Goal: Navigation & Orientation: Understand site structure

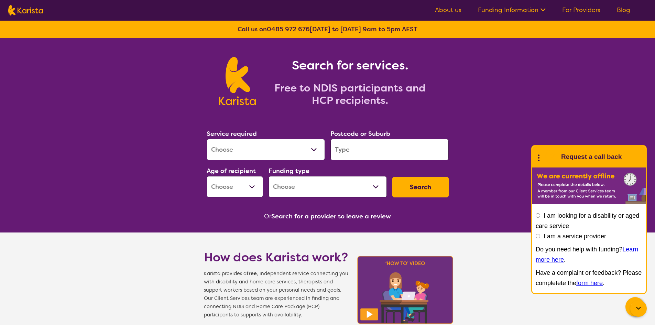
click at [447, 11] on link "About us" at bounding box center [448, 10] width 26 height 8
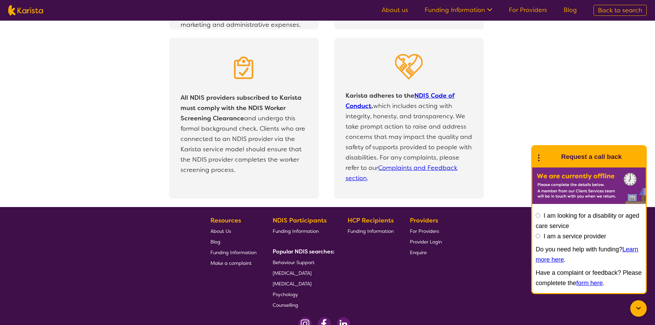
scroll to position [1457, 0]
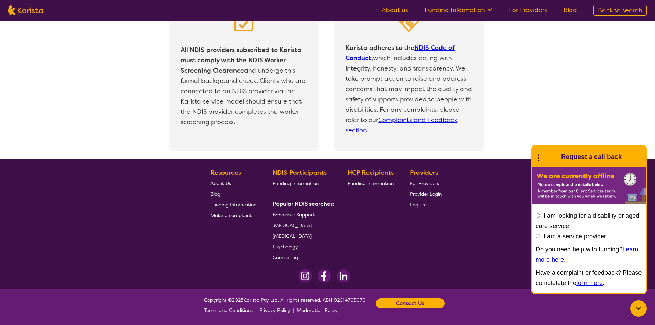
click at [475, 10] on link "Funding Information" at bounding box center [459, 10] width 68 height 8
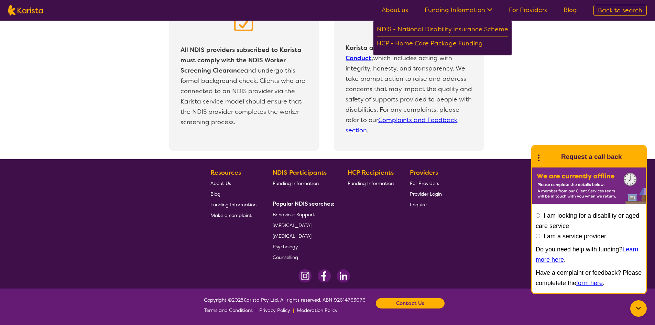
click at [534, 11] on link "For Providers" at bounding box center [528, 10] width 38 height 8
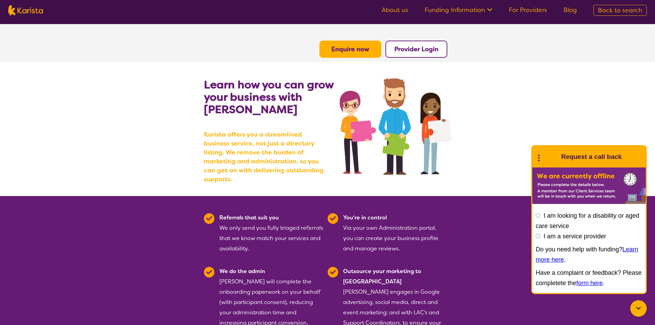
click at [389, 9] on link "About us" at bounding box center [395, 10] width 26 height 8
